Goal: Task Accomplishment & Management: Use online tool/utility

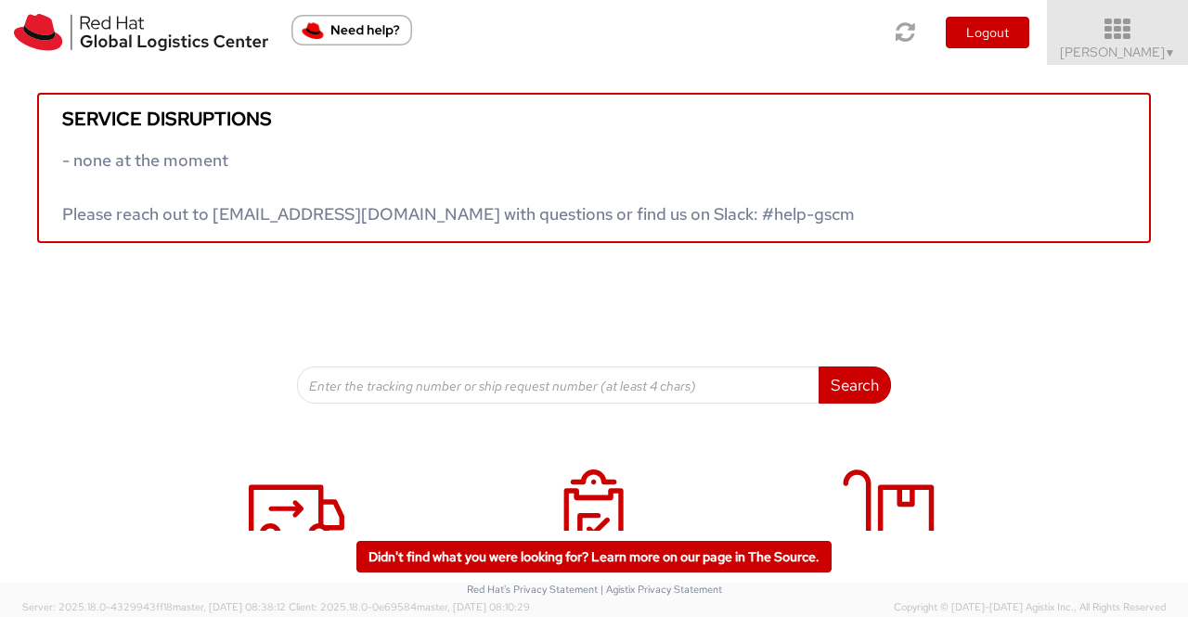
click at [1150, 51] on span "Sumitra Hansdah ▼" at bounding box center [1118, 52] width 116 height 17
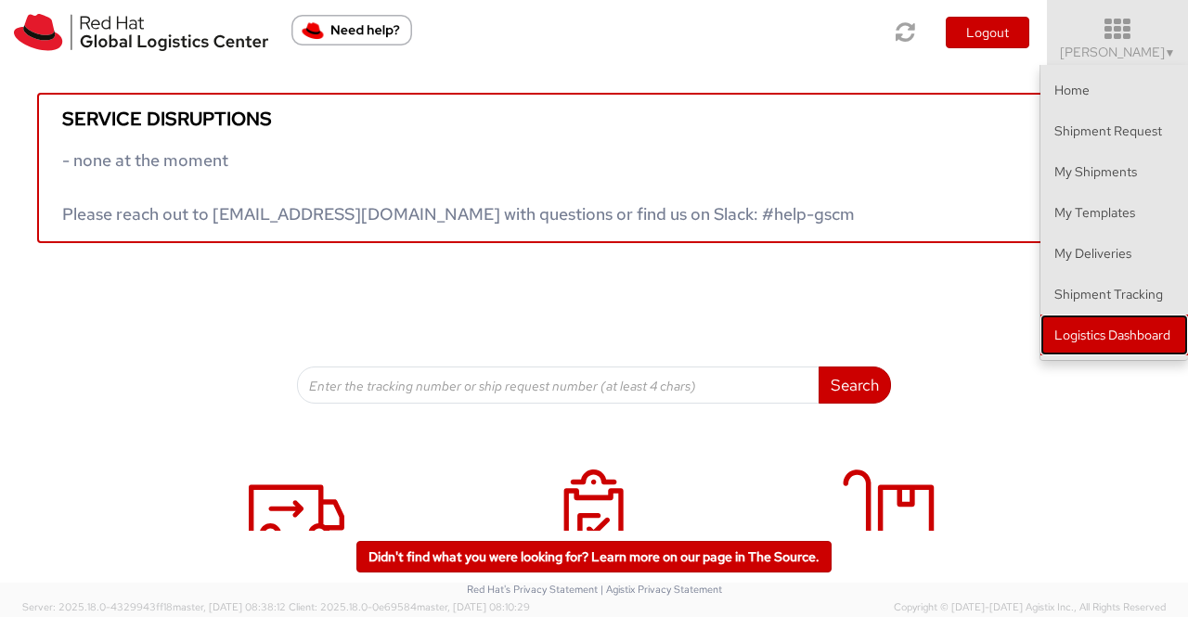
click at [1103, 339] on link "Logistics Dashboard" at bounding box center [1115, 335] width 148 height 41
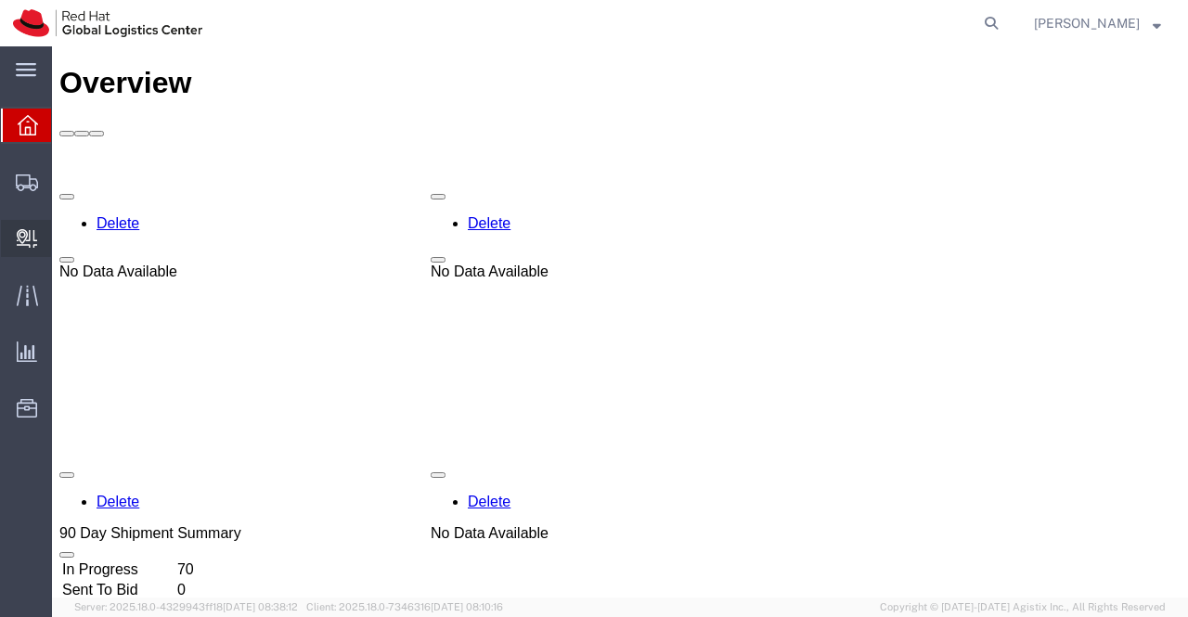
click at [64, 239] on span "Internal Delivery" at bounding box center [57, 238] width 13 height 37
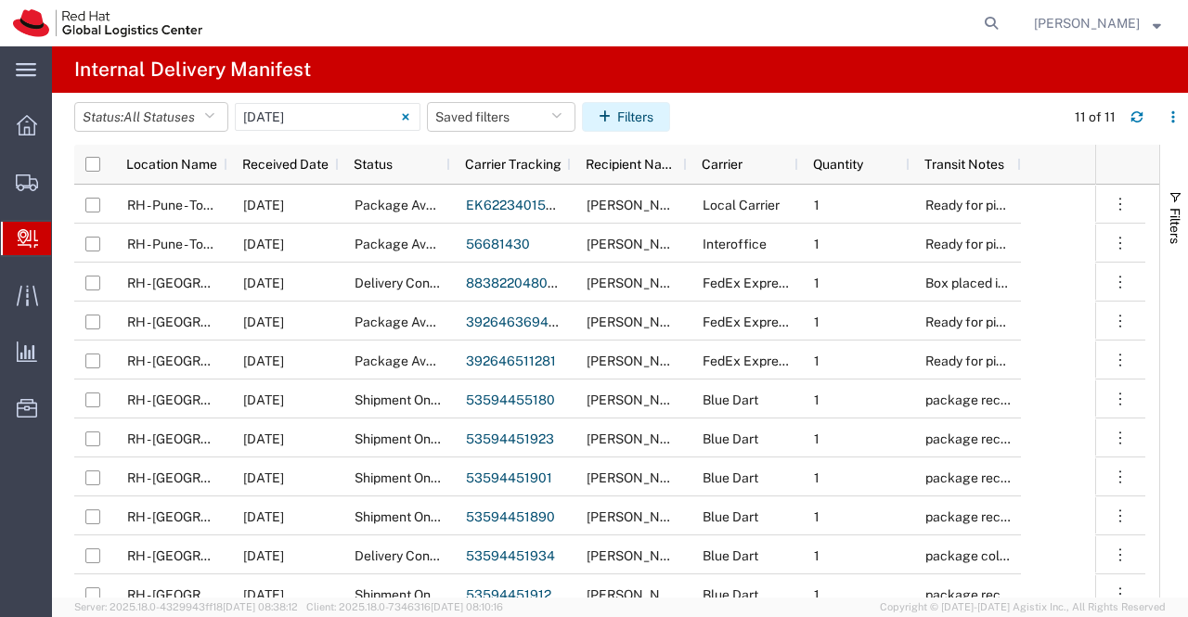
click at [642, 110] on button "Filters" at bounding box center [626, 117] width 88 height 30
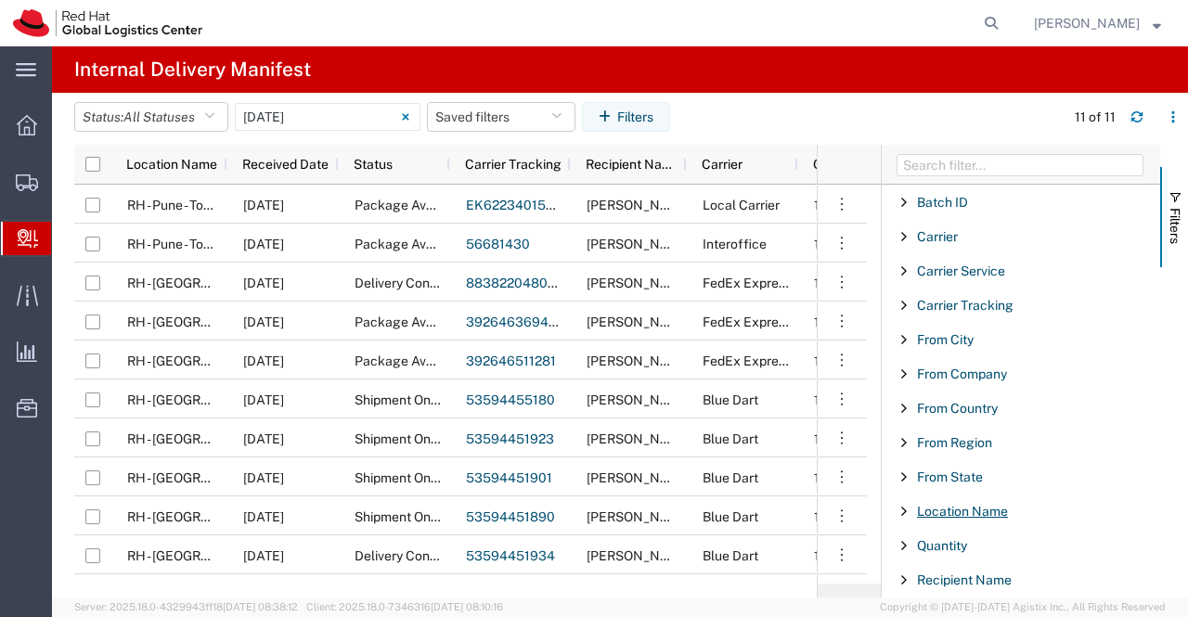
click at [978, 515] on span "Location Name" at bounding box center [962, 511] width 91 height 15
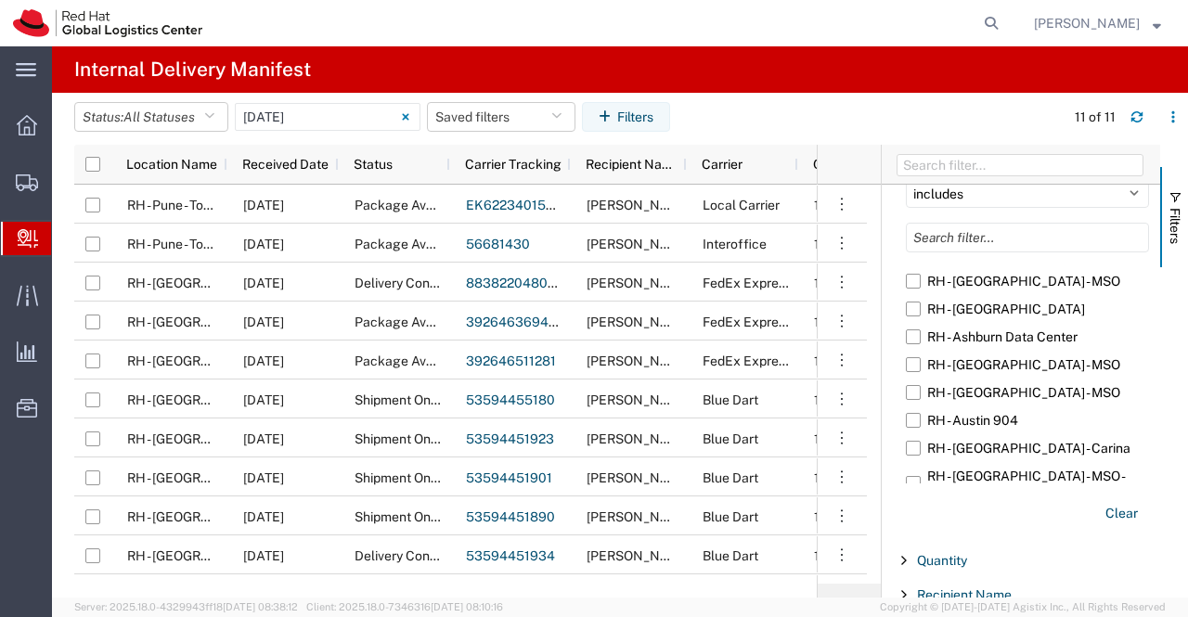
scroll to position [371, 0]
click at [975, 448] on label "RH - [GEOGRAPHIC_DATA] - Carina" at bounding box center [1027, 447] width 243 height 28
click at [0, 0] on input "RH - [GEOGRAPHIC_DATA] - Carina" at bounding box center [0, 0] width 0 height 0
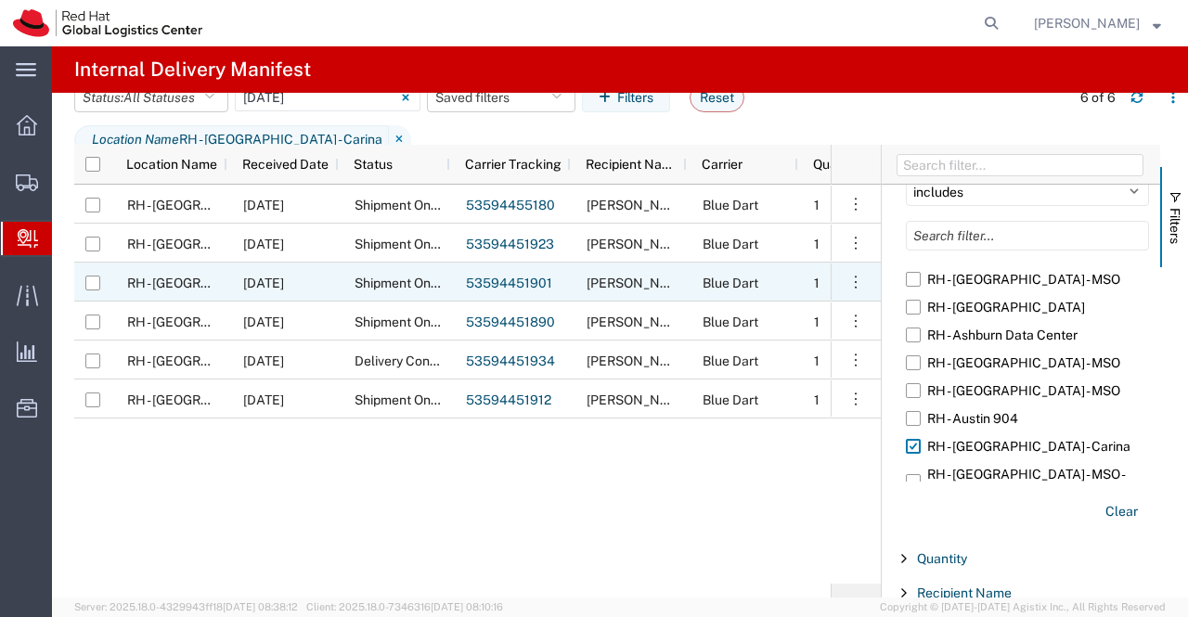
click at [515, 284] on link "53594451901" at bounding box center [509, 283] width 86 height 15
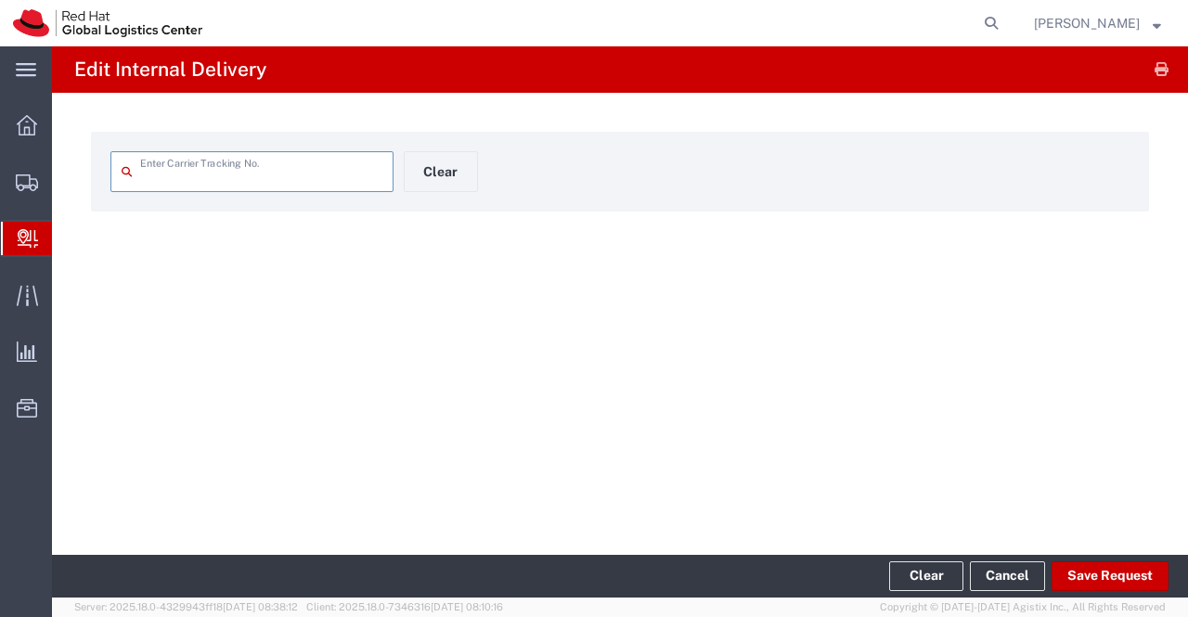
type input "53594451901"
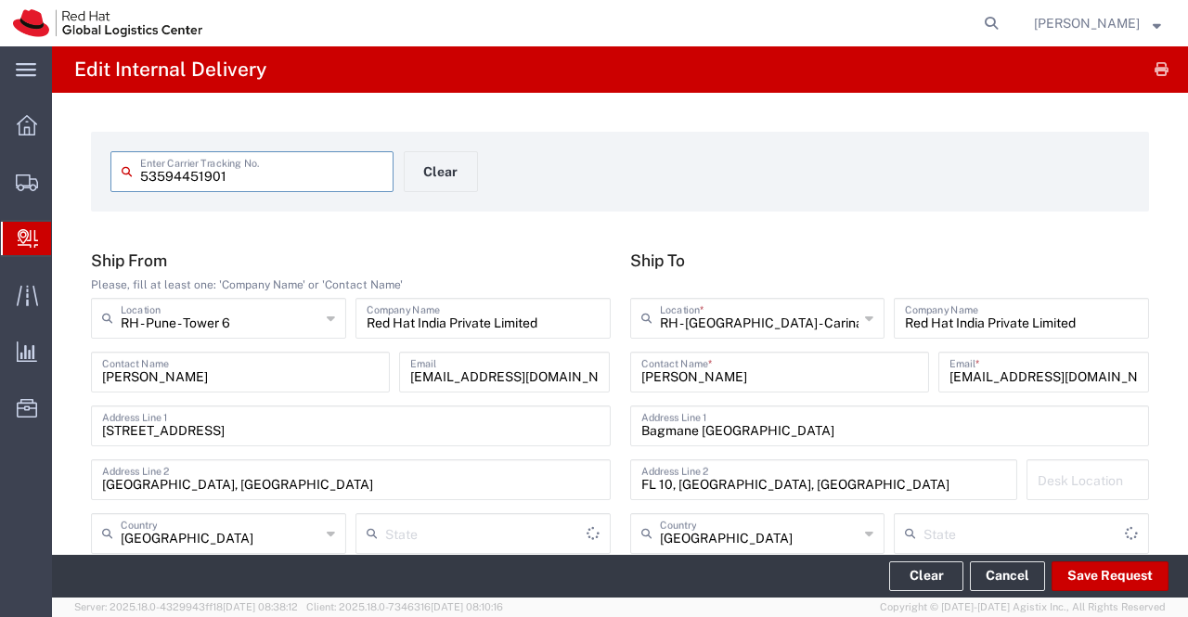
type input "Your Packaging"
type input "Ground"
type input "Mahārāshtra"
type input "Blue Dart"
type input "[GEOGRAPHIC_DATA]"
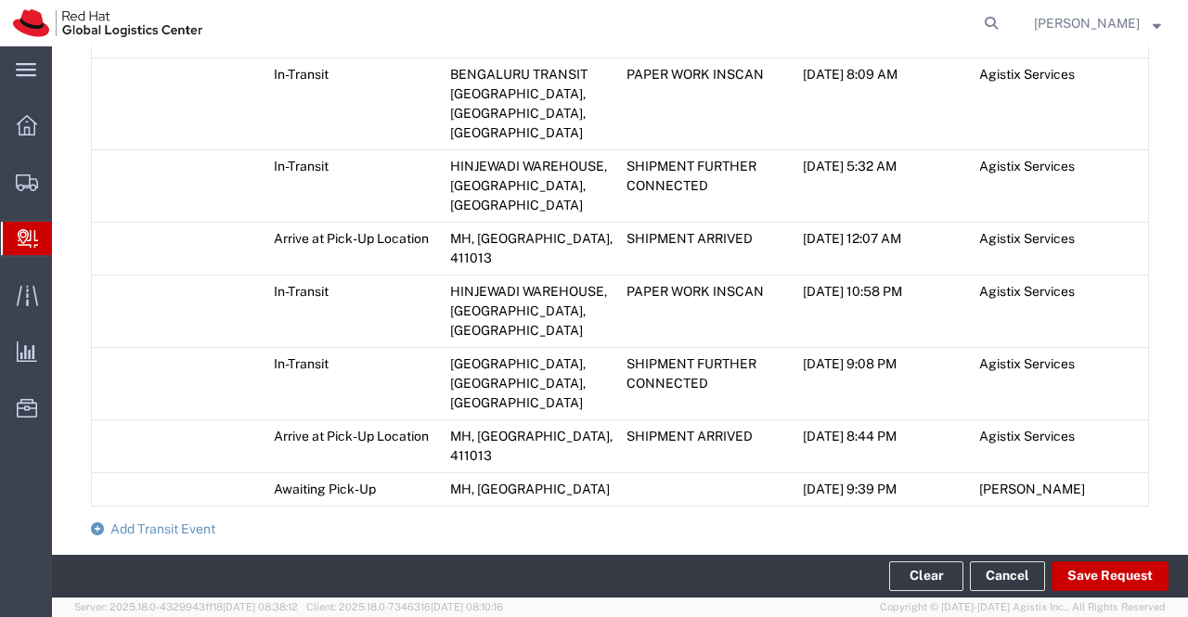
scroll to position [1548, 0]
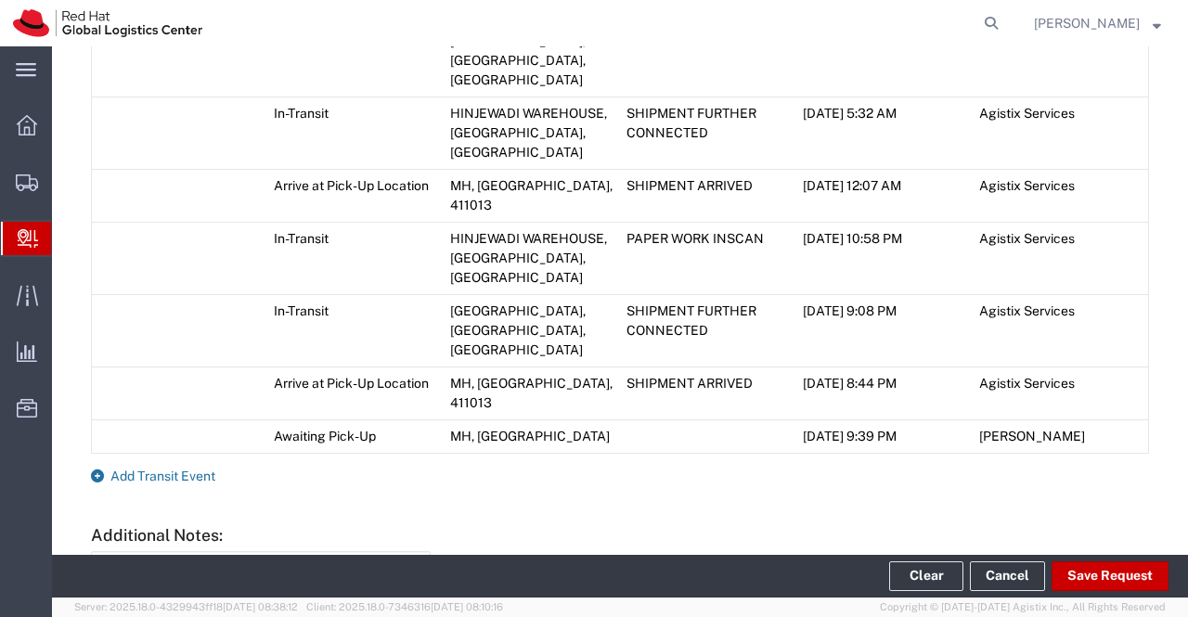
click at [100, 470] on icon at bounding box center [97, 476] width 13 height 13
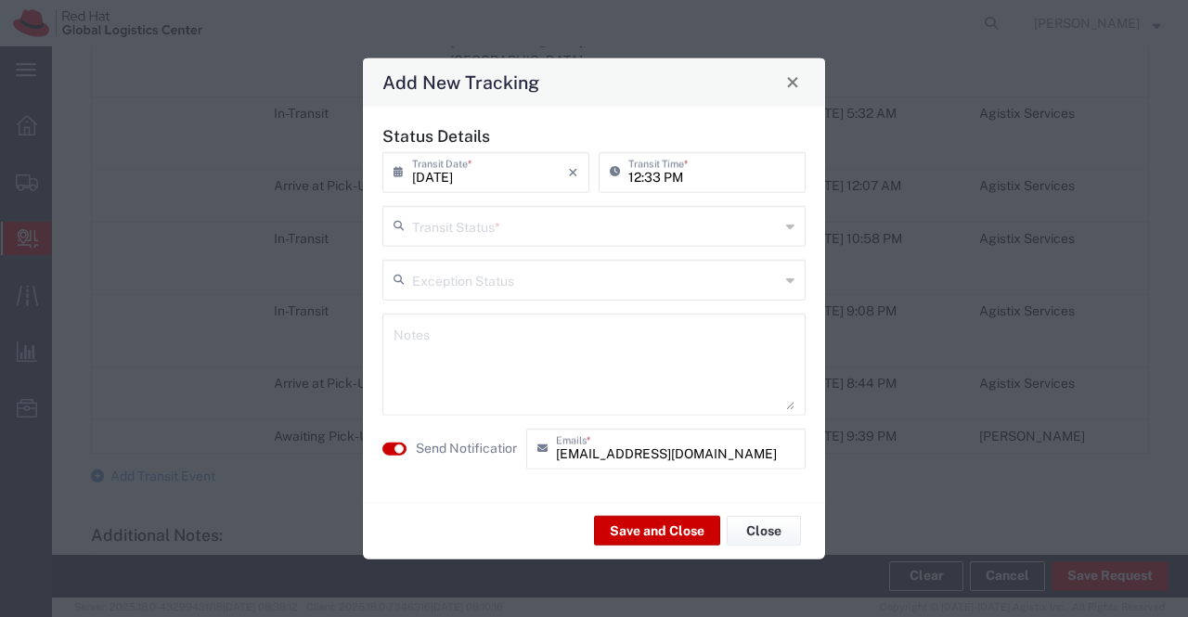
click at [791, 223] on icon at bounding box center [790, 226] width 8 height 30
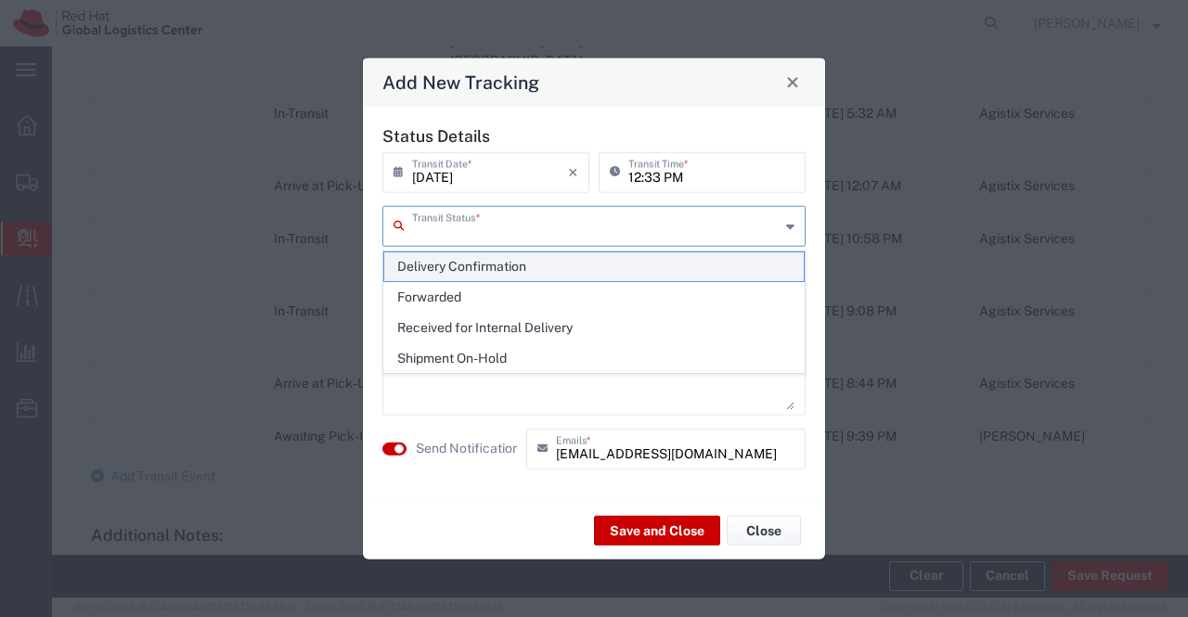
click at [746, 261] on span "Delivery Confirmation" at bounding box center [594, 266] width 420 height 29
type input "Delivery Confirmation"
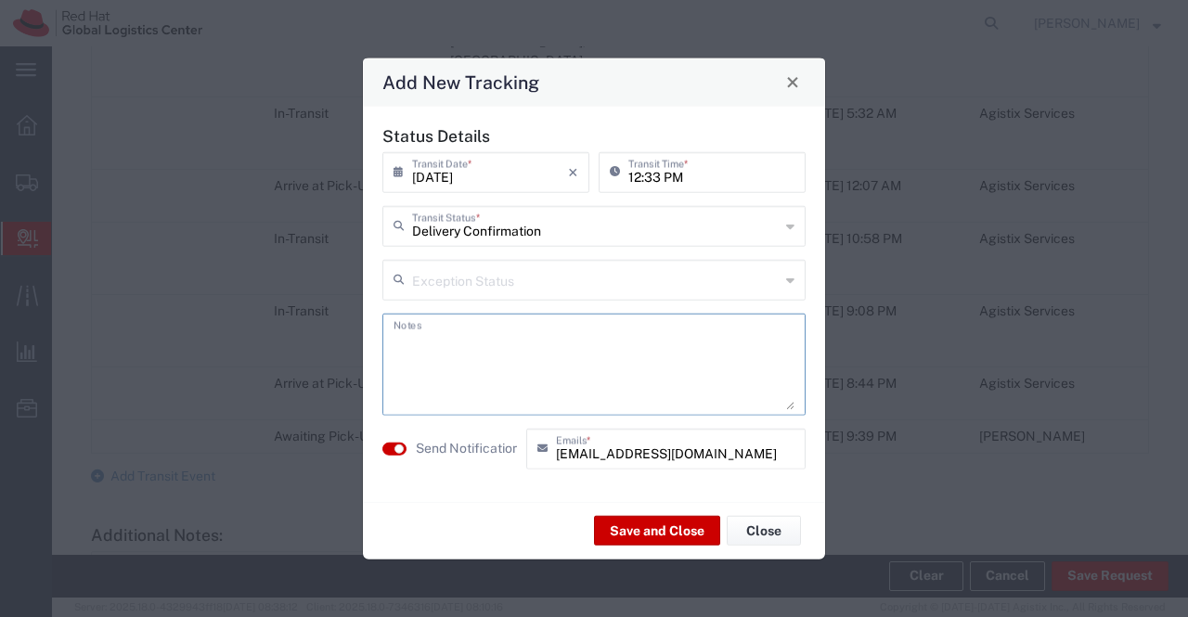
click at [665, 362] on textarea at bounding box center [594, 363] width 401 height 91
type textarea "package collected on [DATE]."
click at [645, 530] on button "Save and Close" at bounding box center [657, 531] width 126 height 30
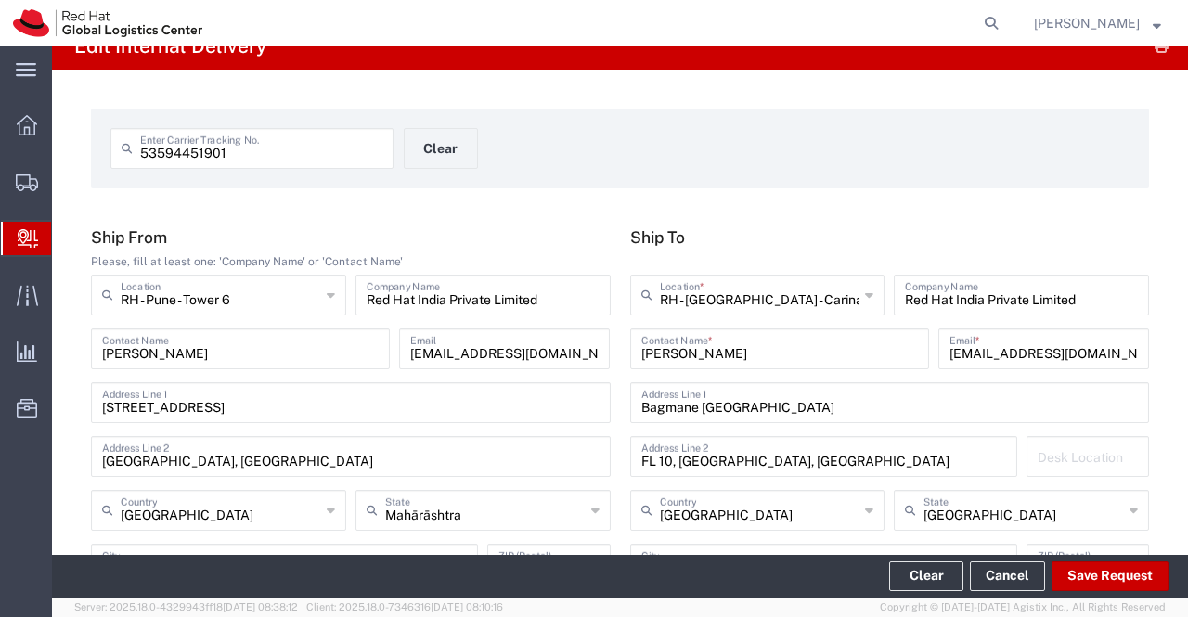
scroll to position [0, 0]
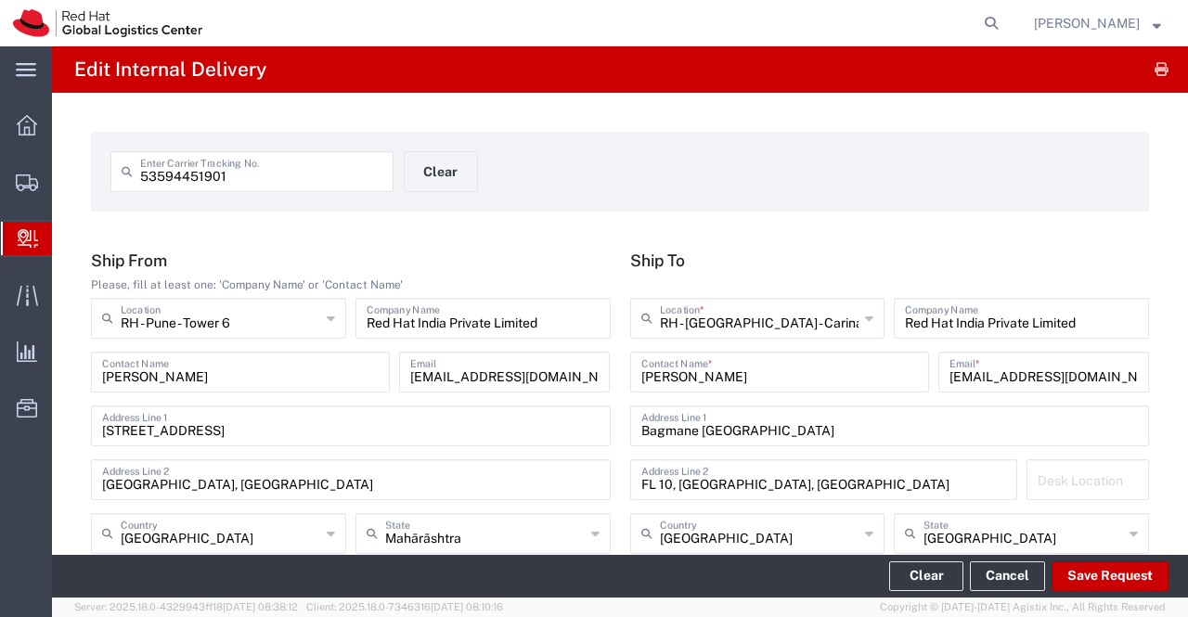
click at [612, 178] on div "53594451901 Enter Carrier Tracking No. Clear" at bounding box center [404, 178] width 606 height 54
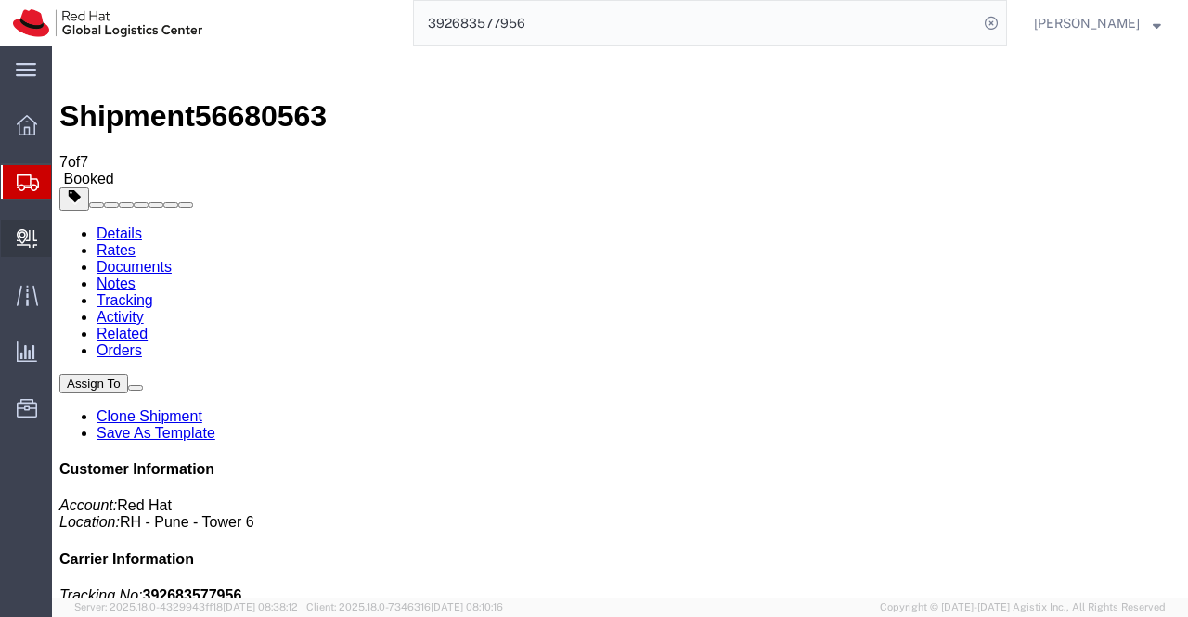
click at [64, 235] on span "Internal Delivery" at bounding box center [57, 238] width 13 height 37
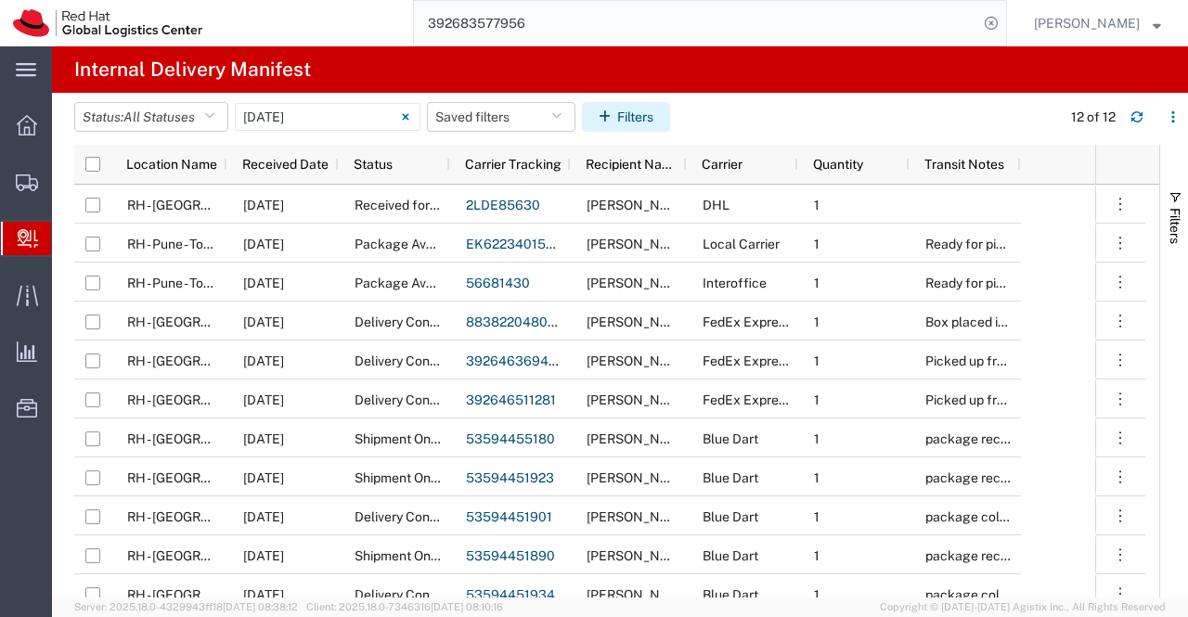
click at [642, 110] on button "Filters" at bounding box center [626, 117] width 88 height 30
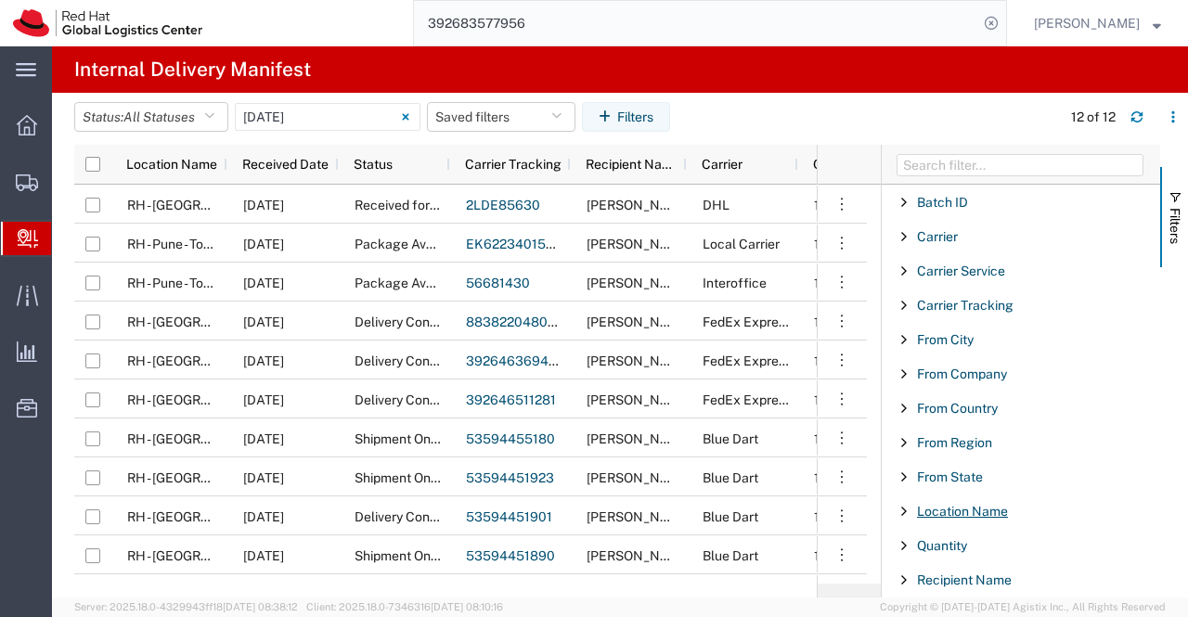
click at [999, 510] on span "Location Name" at bounding box center [962, 511] width 91 height 15
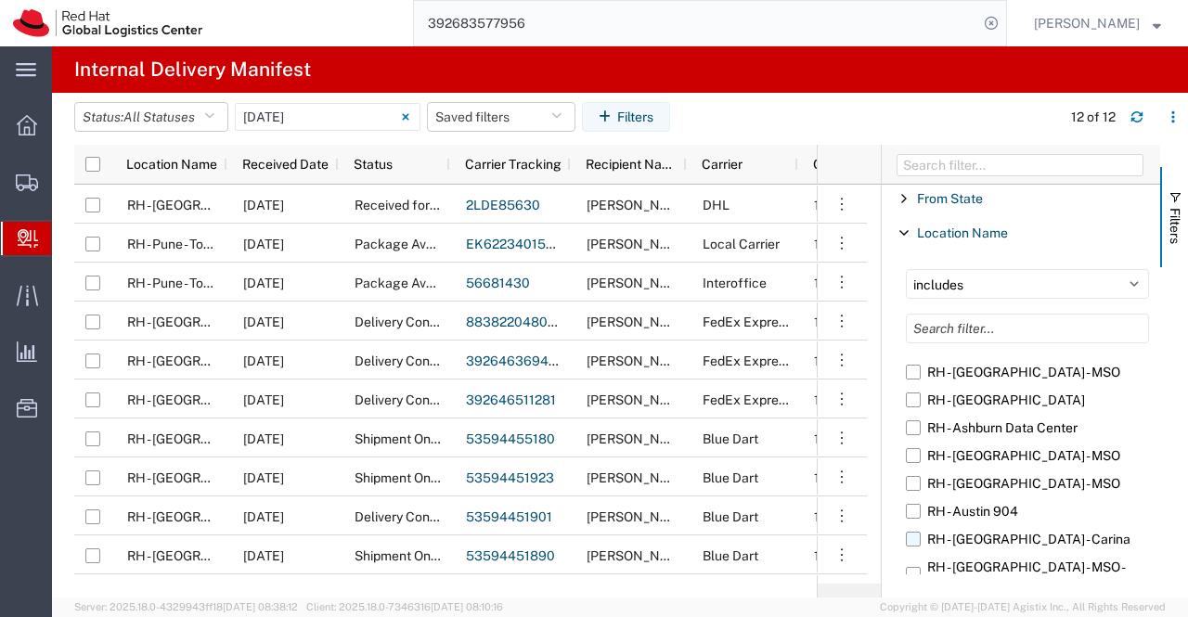
click at [1051, 543] on label "RH - [GEOGRAPHIC_DATA] - Carina" at bounding box center [1027, 539] width 243 height 28
click at [0, 0] on input "RH - [GEOGRAPHIC_DATA] - Carina" at bounding box center [0, 0] width 0 height 0
